Goal: Task Accomplishment & Management: Complete application form

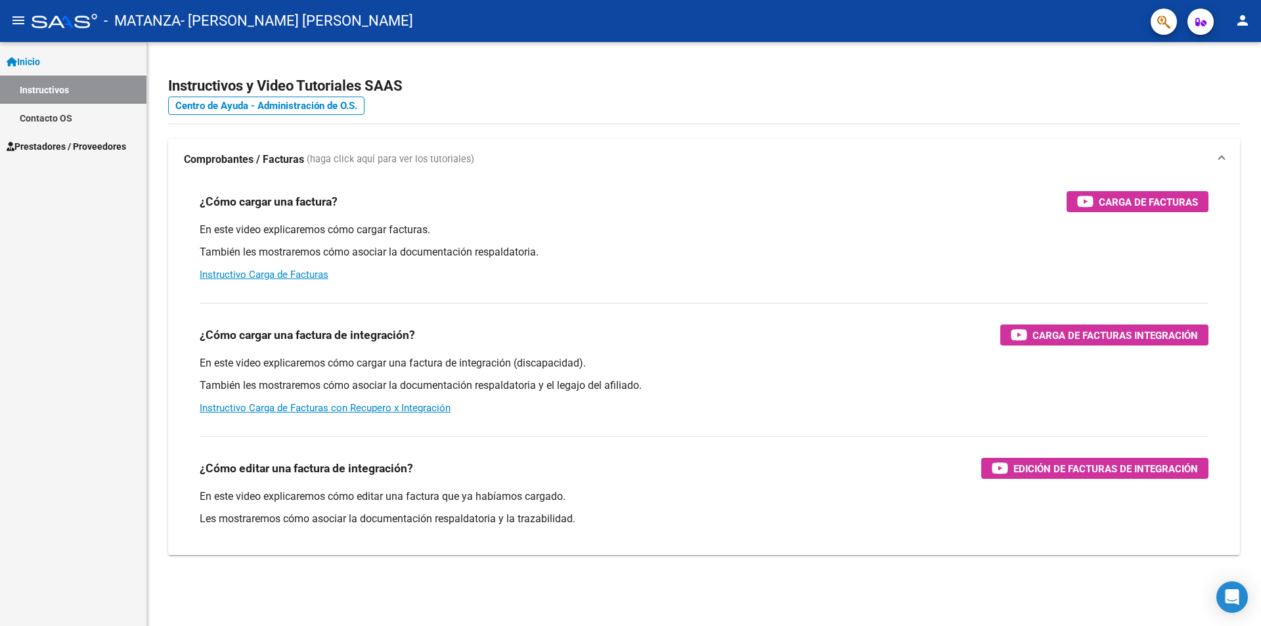
click at [73, 142] on span "Prestadores / Proveedores" at bounding box center [66, 146] width 119 height 14
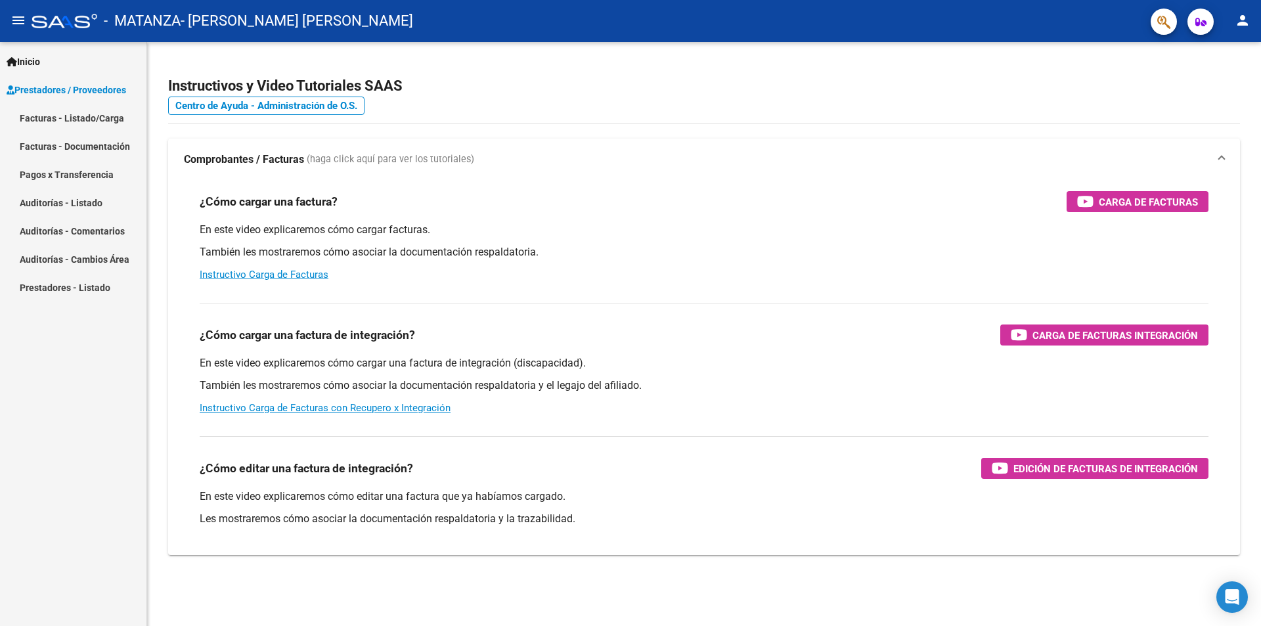
click at [84, 116] on link "Facturas - Listado/Carga" at bounding box center [73, 118] width 146 height 28
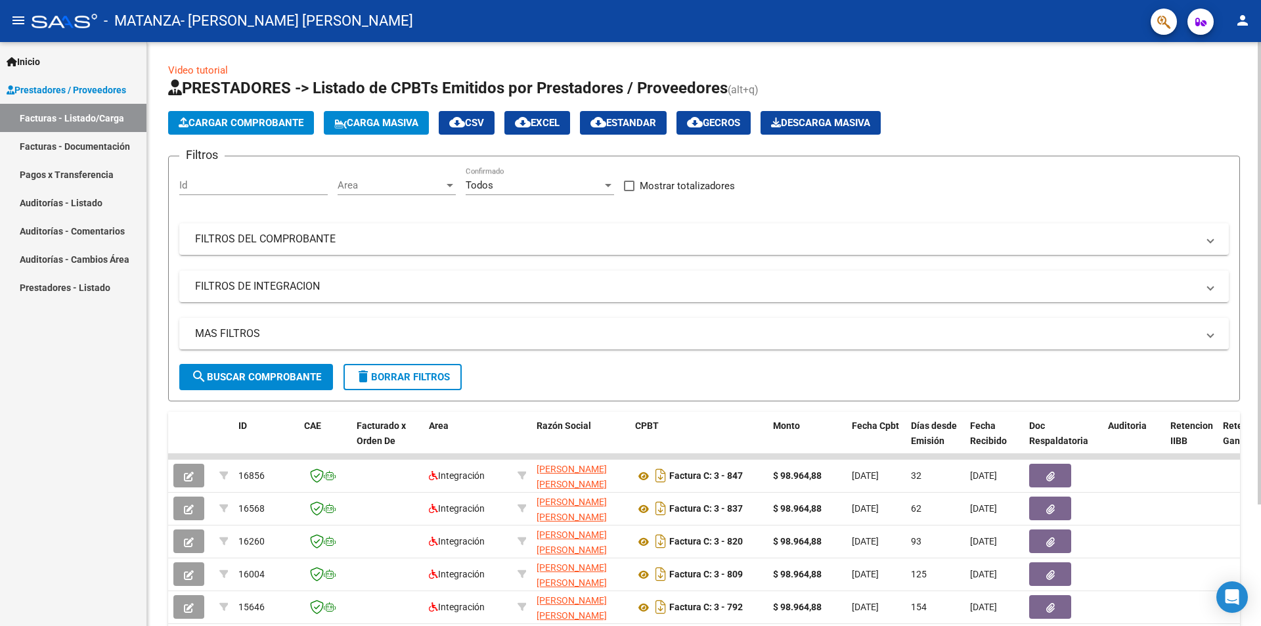
click at [268, 125] on span "Cargar Comprobante" at bounding box center [241, 123] width 125 height 12
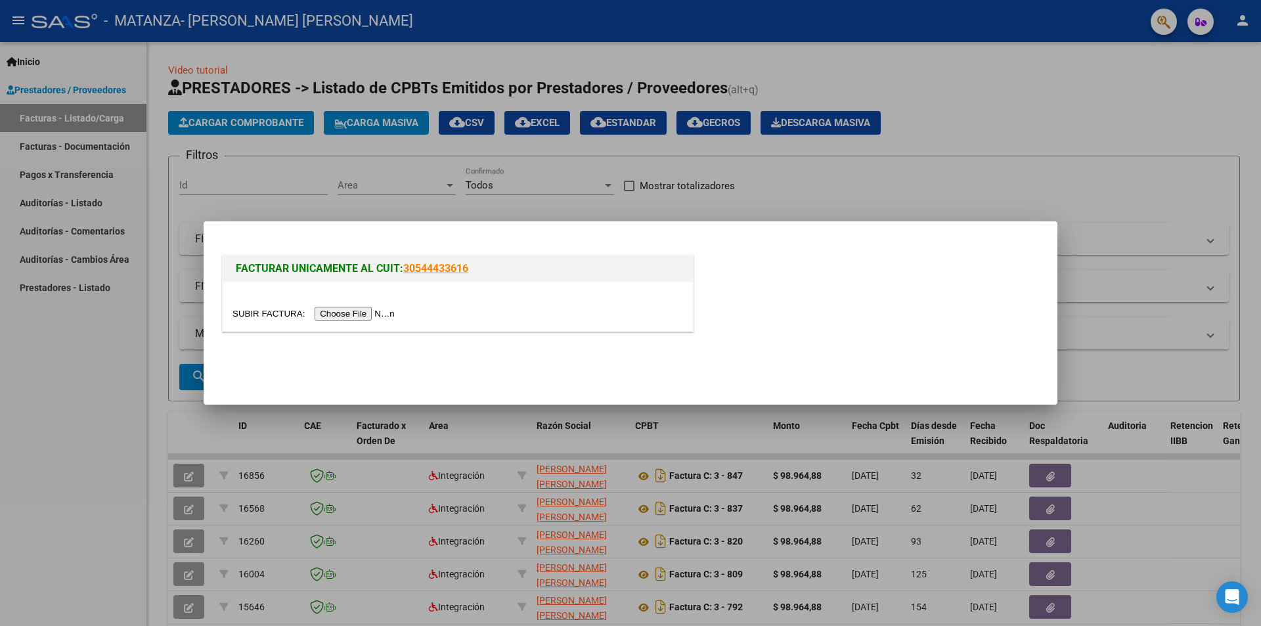
click at [342, 303] on div at bounding box center [458, 306] width 470 height 49
click at [337, 306] on div at bounding box center [457, 313] width 450 height 15
click at [336, 309] on input "file" at bounding box center [315, 314] width 166 height 14
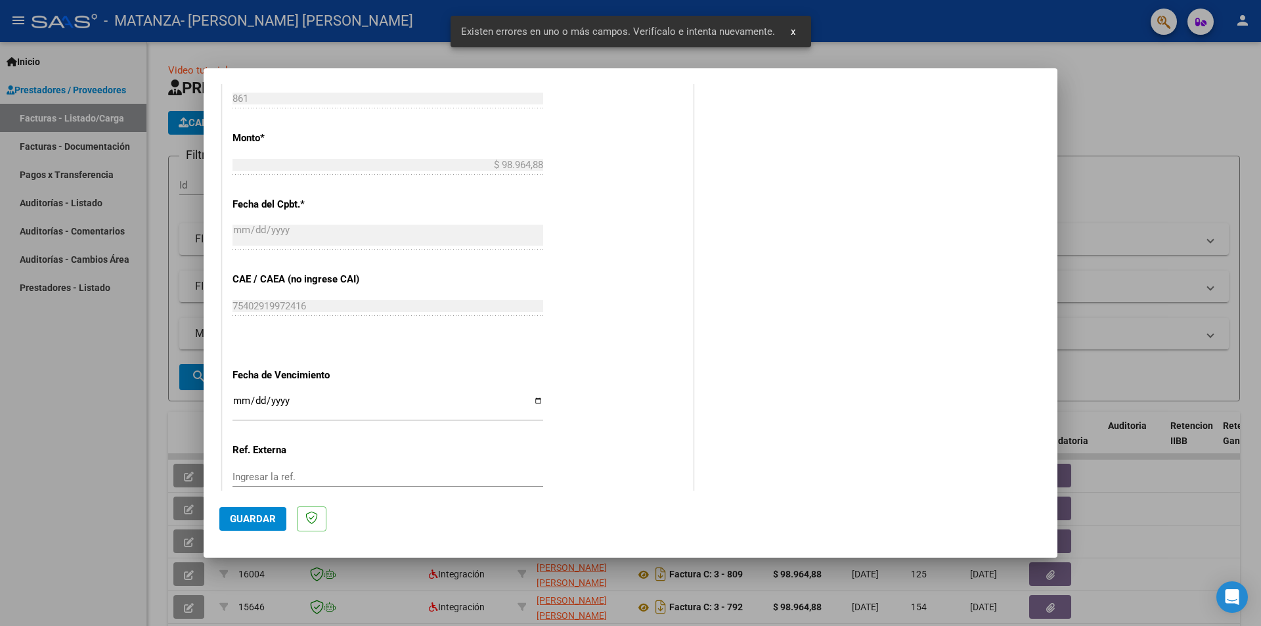
scroll to position [783, 0]
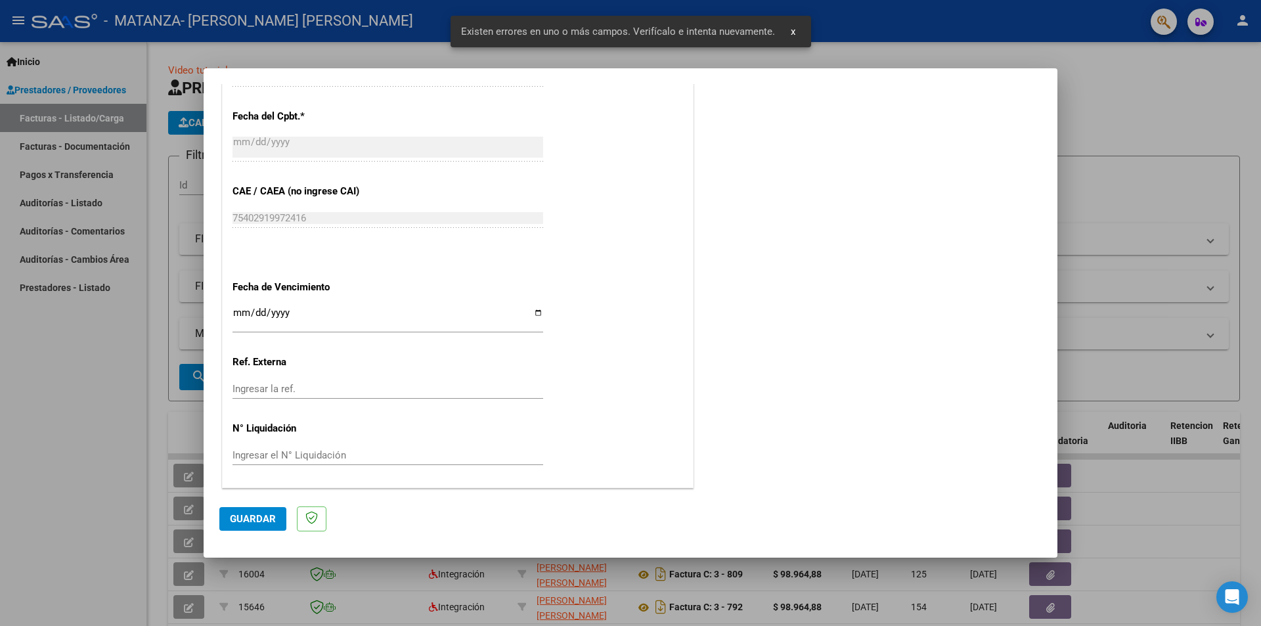
click at [335, 314] on input "Ingresar la fecha" at bounding box center [387, 317] width 311 height 21
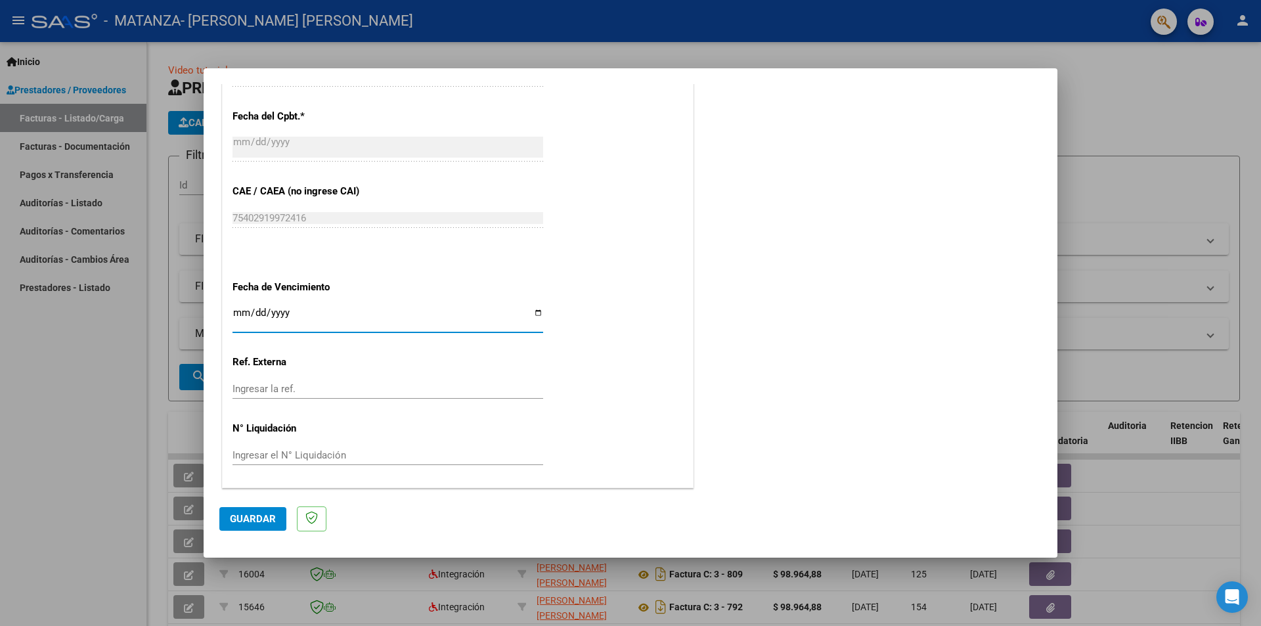
click at [537, 309] on input "Ingresar la fecha" at bounding box center [387, 317] width 311 height 21
click at [478, 320] on input "Ingresar la fecha" at bounding box center [387, 317] width 311 height 21
click at [250, 521] on span "Guardar" at bounding box center [253, 519] width 46 height 12
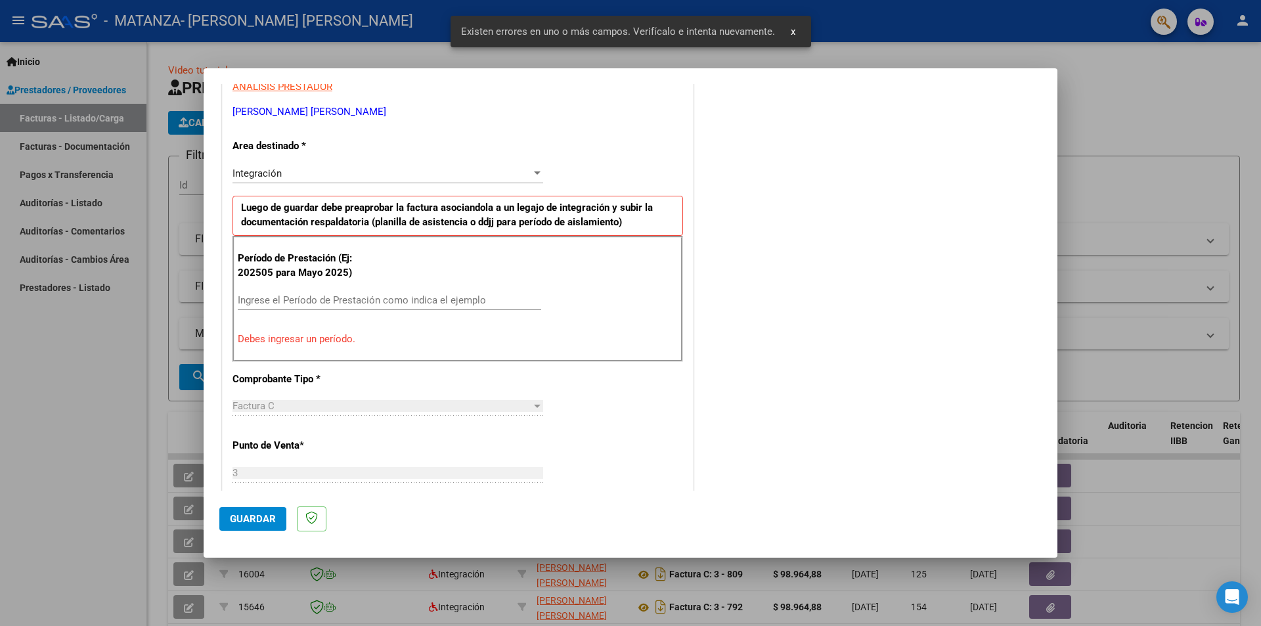
scroll to position [254, 0]
click at [299, 171] on div "Integración" at bounding box center [381, 174] width 299 height 12
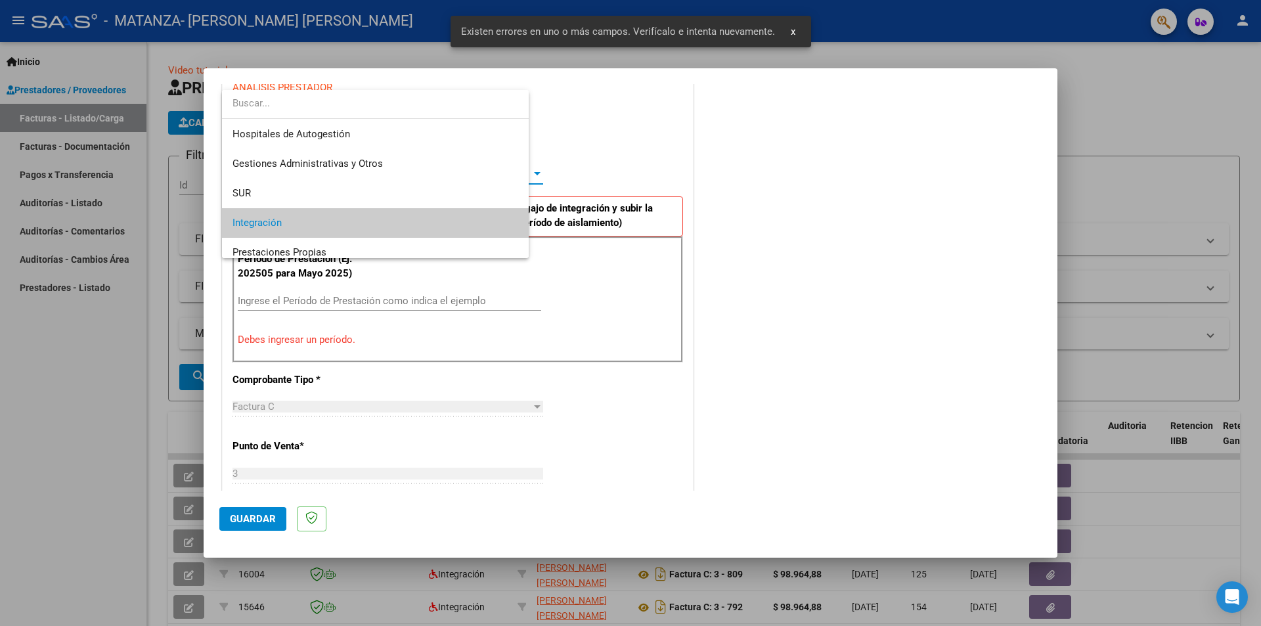
scroll to position [49, 0]
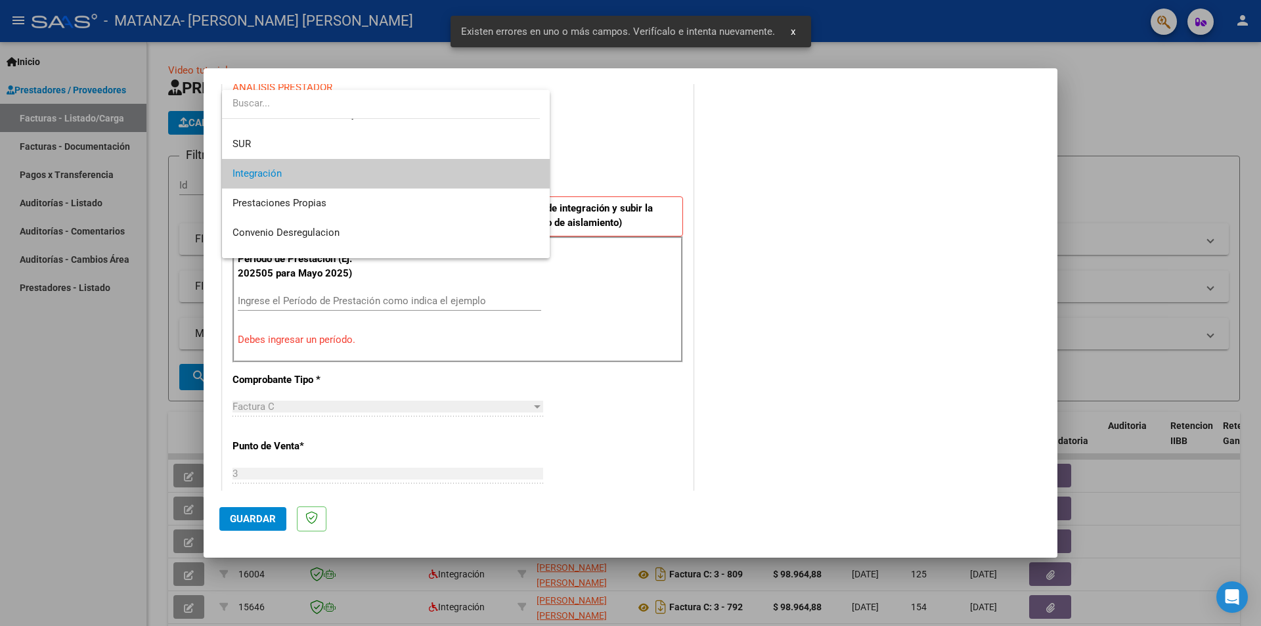
click at [303, 170] on span "Integración" at bounding box center [385, 174] width 307 height 30
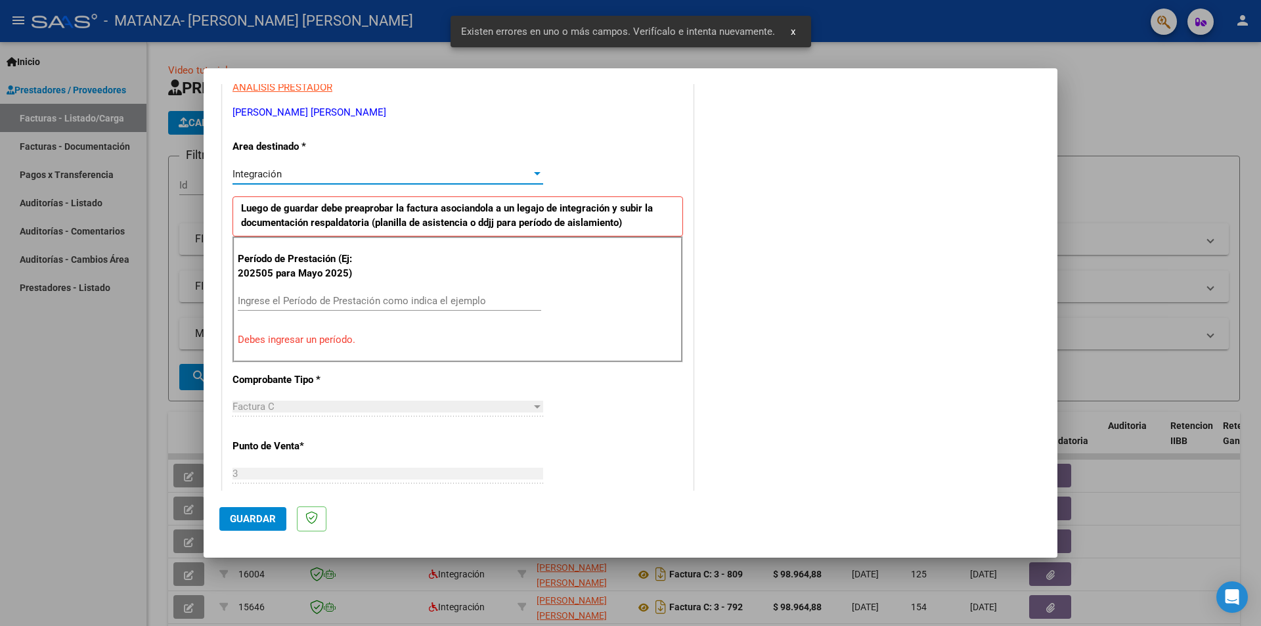
click at [306, 290] on div "Período de Prestación (Ej: 202505 para Mayo 2025) Ingrese el Período de Prestac…" at bounding box center [457, 299] width 450 height 126
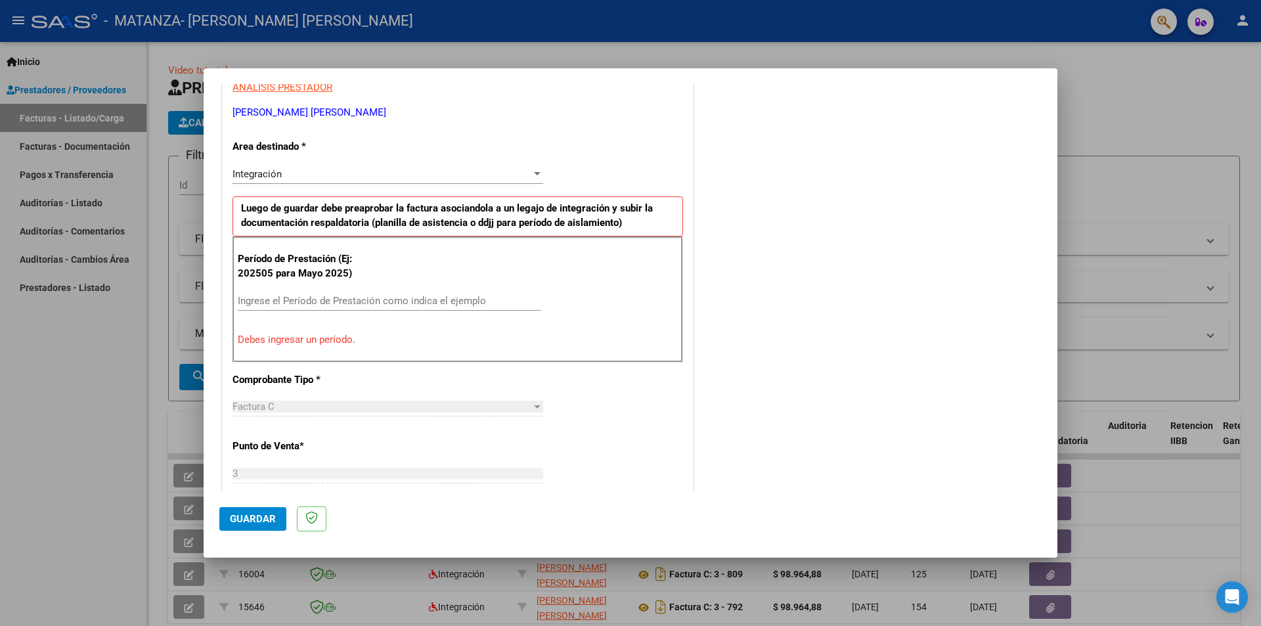
click at [305, 300] on input "Ingrese el Período de Prestación como indica el ejemplo" at bounding box center [389, 301] width 303 height 12
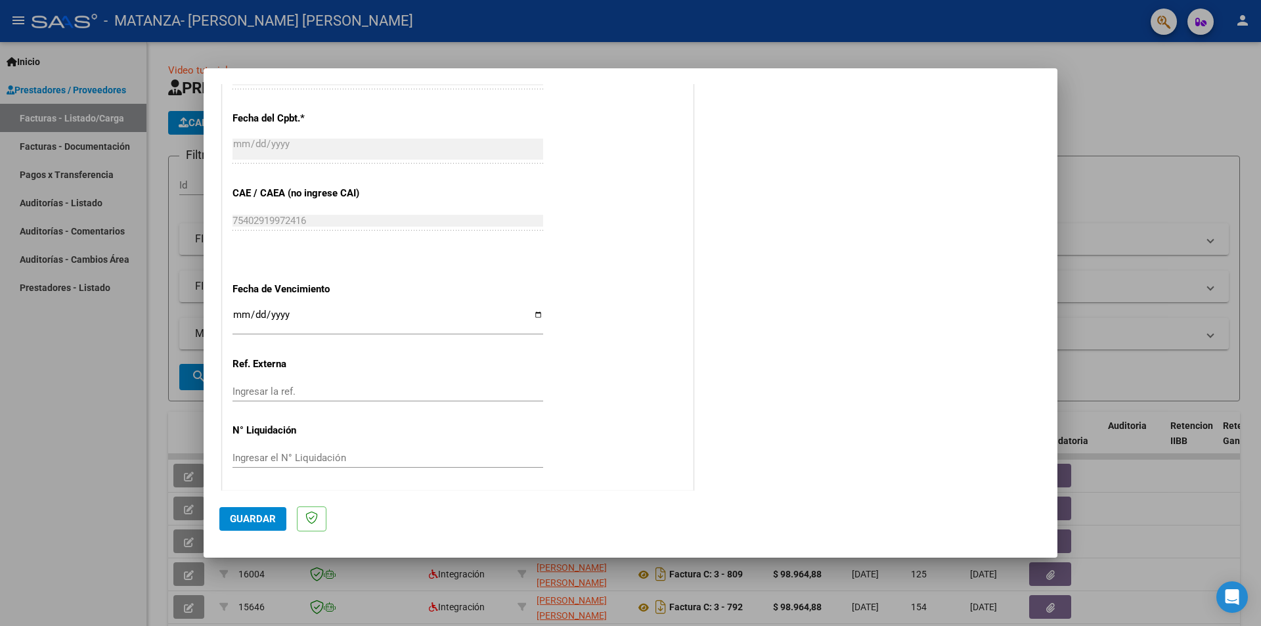
scroll to position [749, 0]
type input "202509"
click at [265, 519] on span "Guardar" at bounding box center [253, 519] width 46 height 12
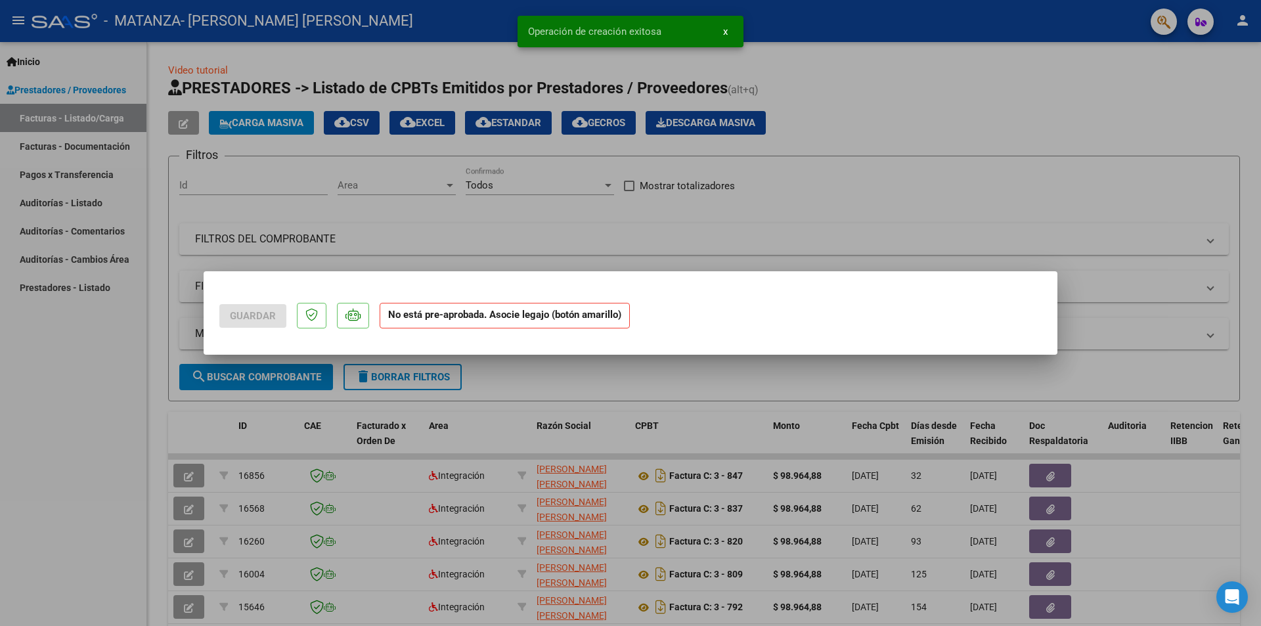
scroll to position [0, 0]
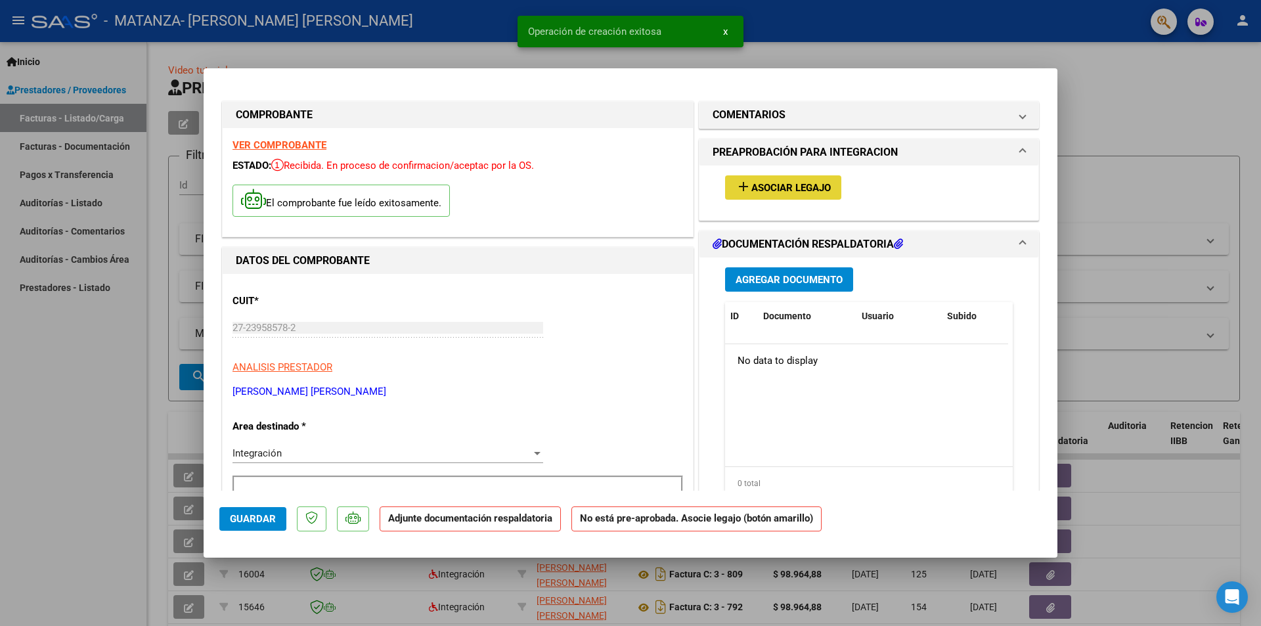
click at [771, 190] on span "Asociar Legajo" at bounding box center [790, 188] width 79 height 12
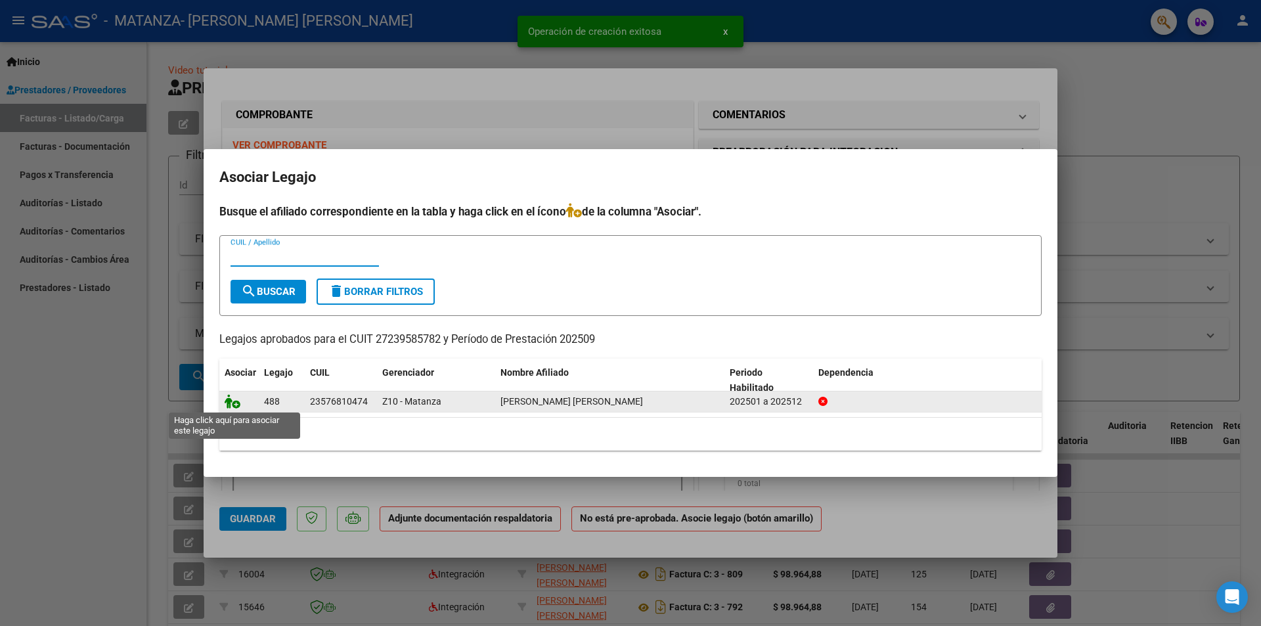
click at [233, 404] on icon at bounding box center [233, 401] width 16 height 14
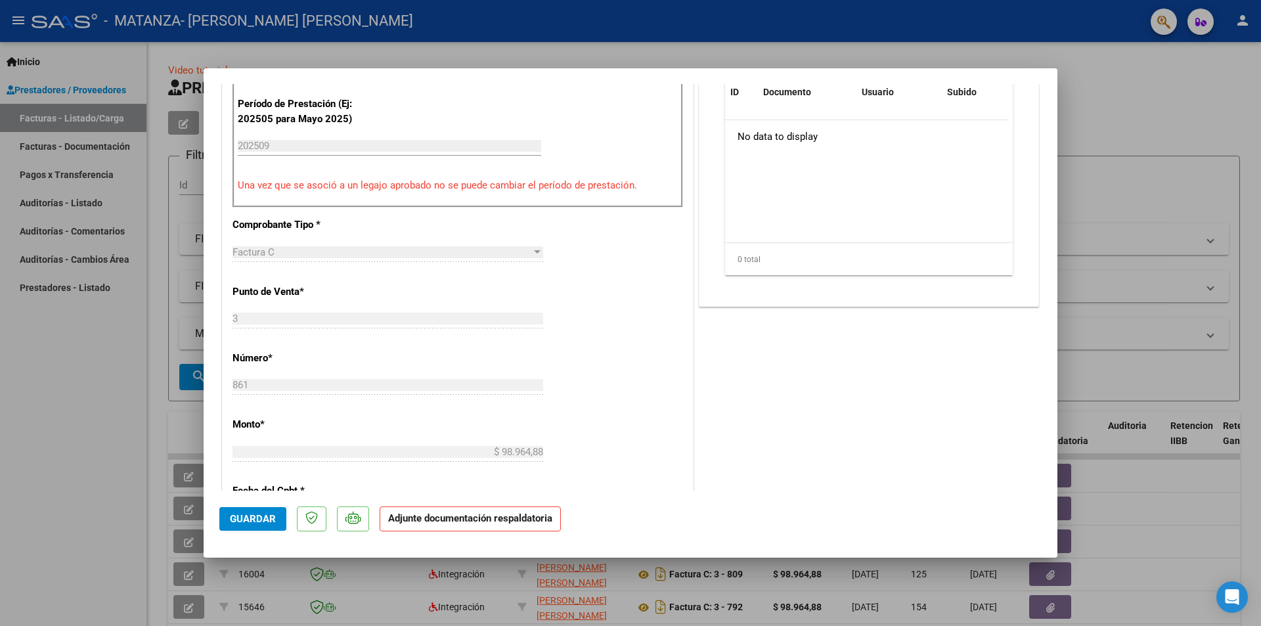
scroll to position [66, 0]
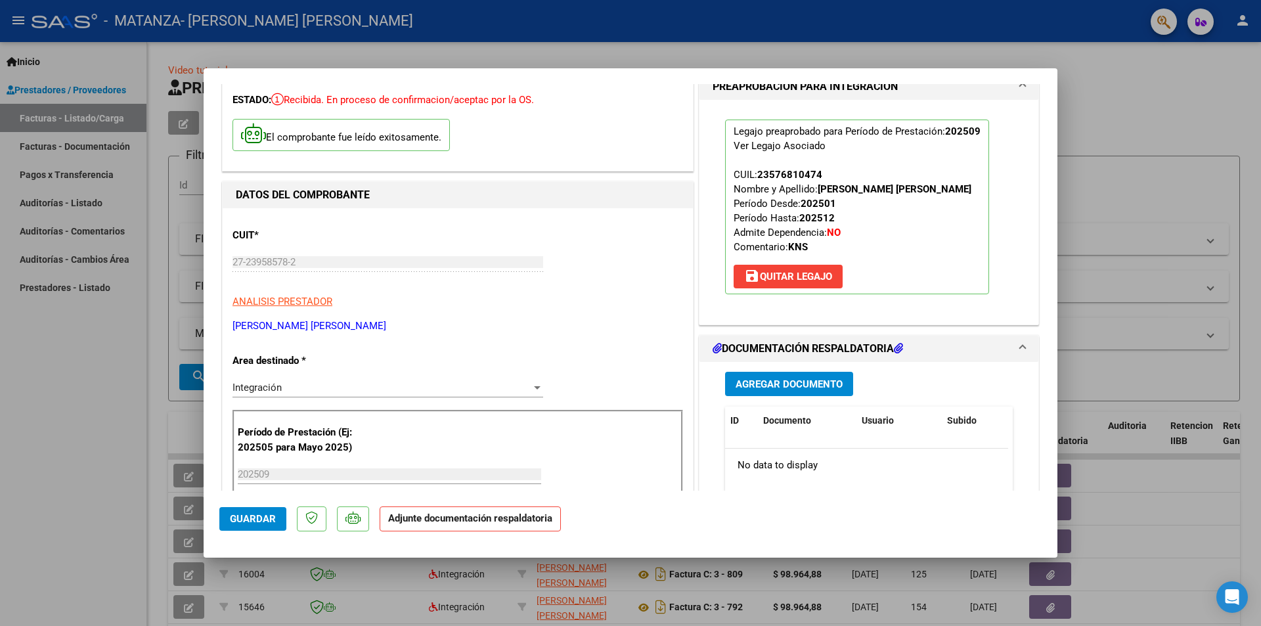
click at [779, 388] on span "Agregar Documento" at bounding box center [788, 384] width 107 height 12
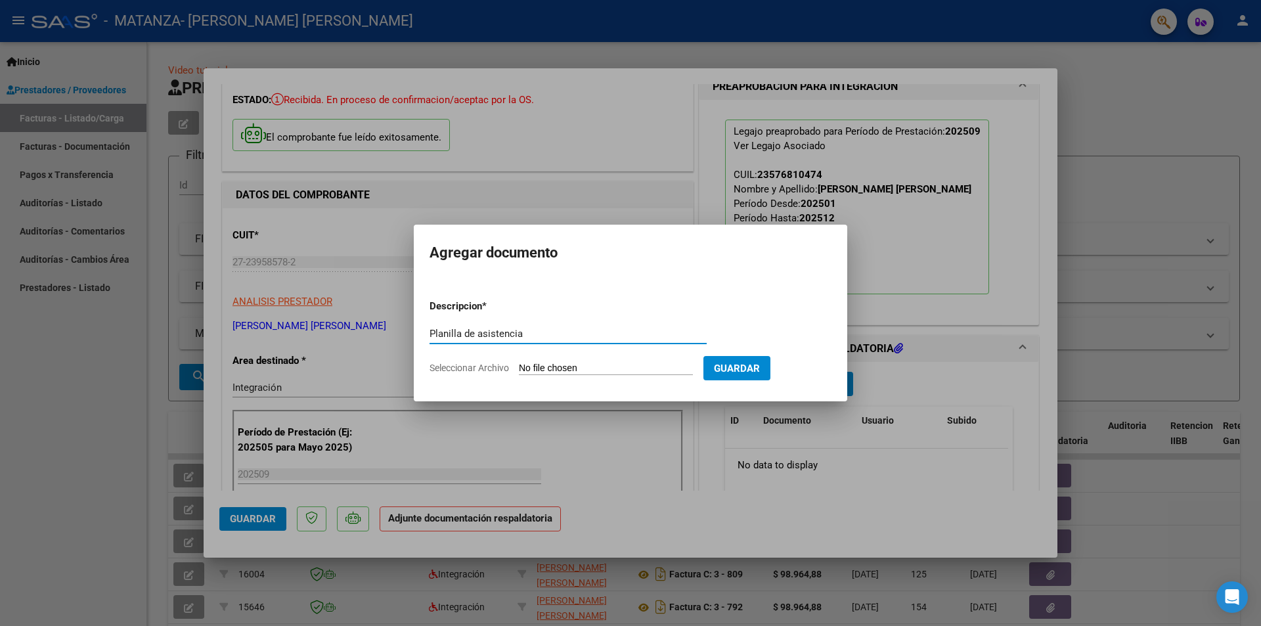
type input "Planilla de asistencia"
click at [626, 361] on form "Descripcion * Planilla de asistencia Escriba aquí una descripcion Seleccionar A…" at bounding box center [630, 337] width 402 height 96
click at [544, 365] on input "Seleccionar Archivo" at bounding box center [606, 368] width 174 height 12
type input "C:\fakepath\2) [PERSON_NAME].pdf"
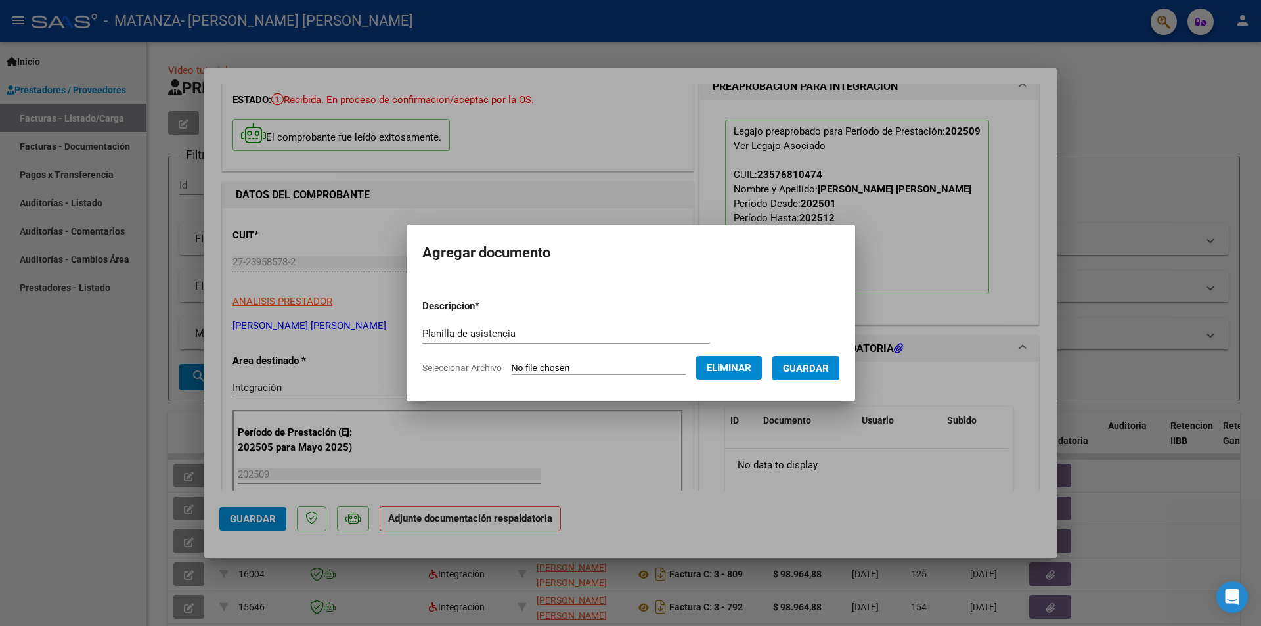
click at [820, 369] on span "Guardar" at bounding box center [806, 368] width 46 height 12
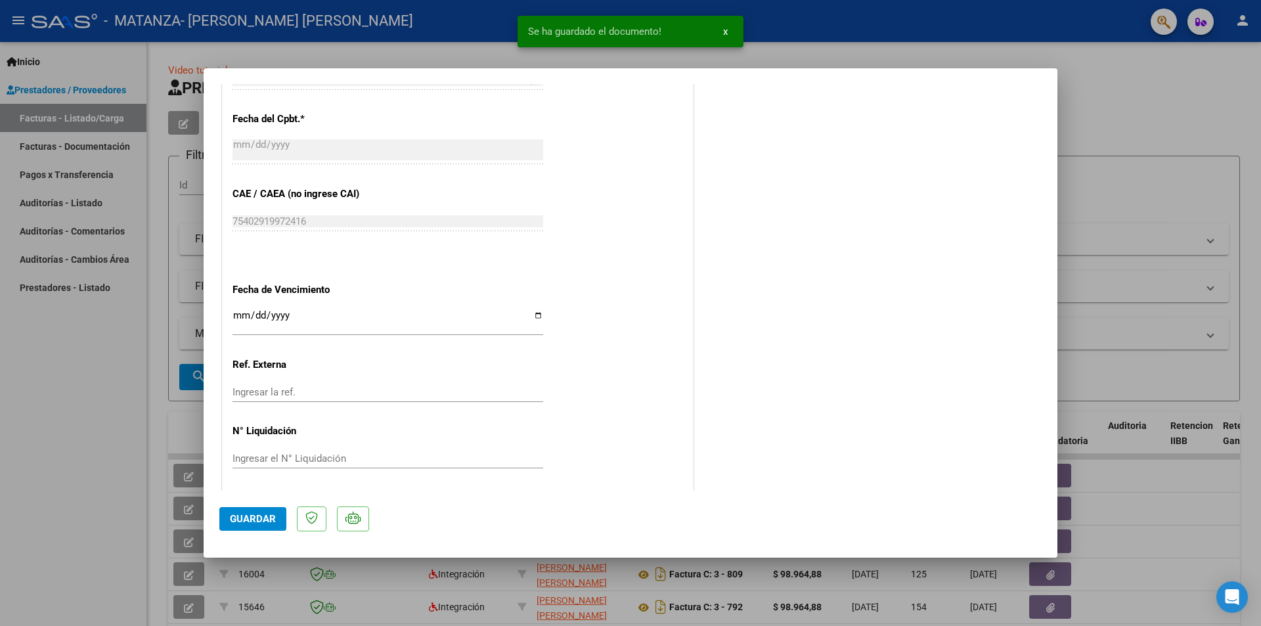
scroll to position [769, 0]
click at [228, 520] on button "Guardar" at bounding box center [252, 519] width 67 height 24
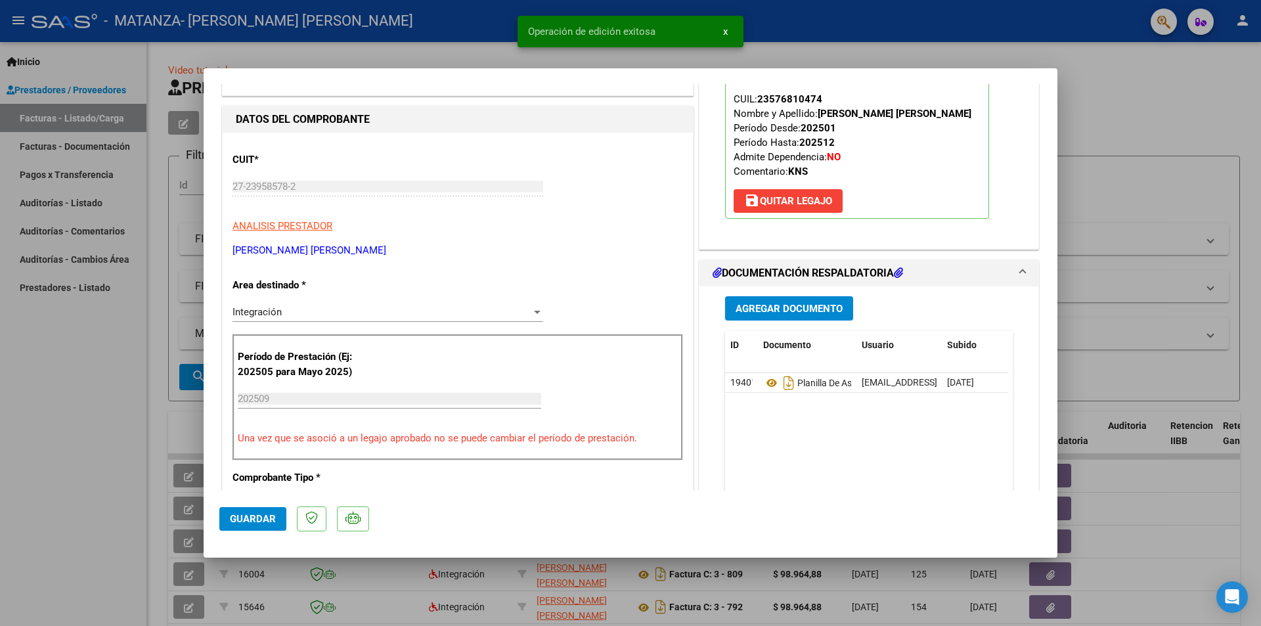
scroll to position [0, 0]
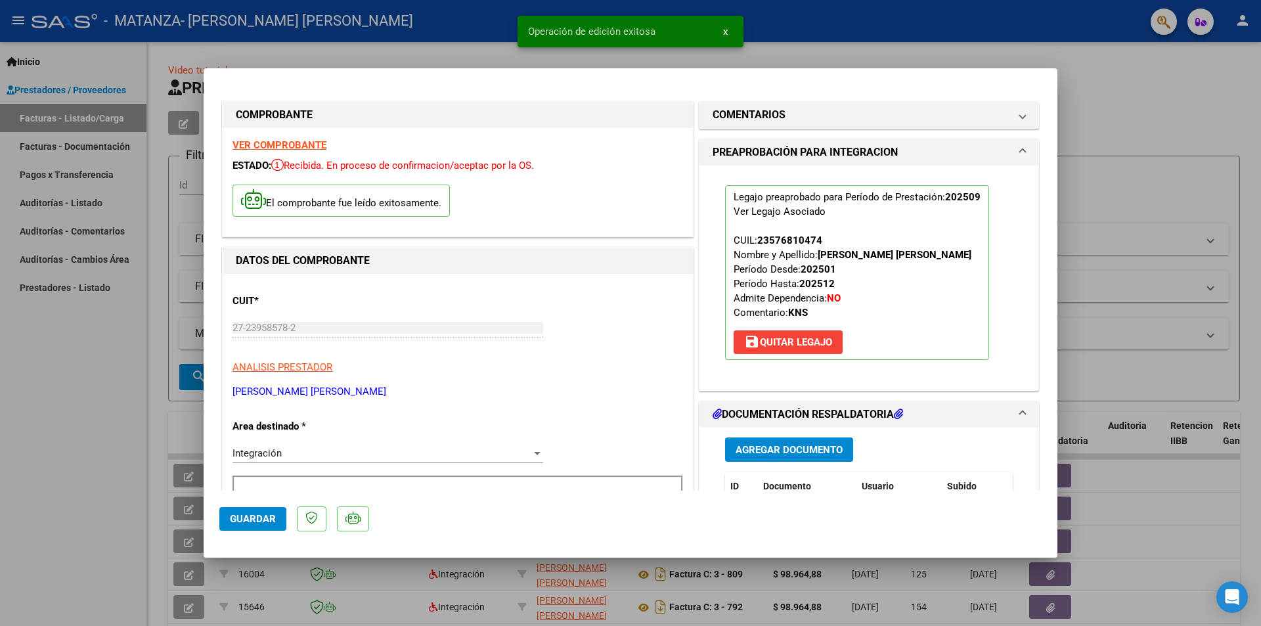
click at [243, 520] on span "Guardar" at bounding box center [253, 519] width 46 height 12
click at [146, 517] on div at bounding box center [630, 313] width 1261 height 626
type input "$ 0,00"
